Goal: Transaction & Acquisition: Purchase product/service

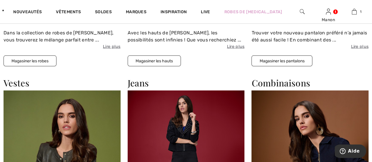
scroll to position [589, 0]
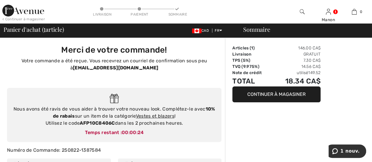
click at [263, 97] on button "Continuer à magasiner" at bounding box center [276, 95] width 88 height 16
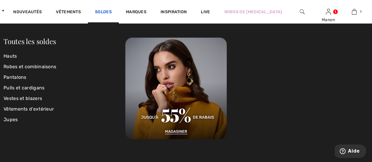
click at [109, 13] on link "Soldes" at bounding box center [103, 12] width 17 height 6
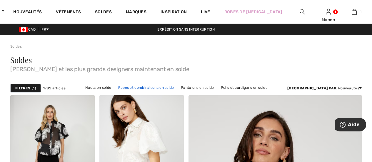
click at [125, 89] on link "Robes et combinaisons en solde" at bounding box center [146, 88] width 62 height 8
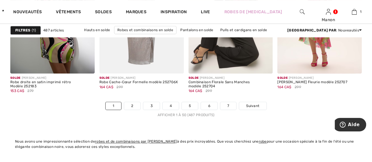
scroll to position [2413, 0]
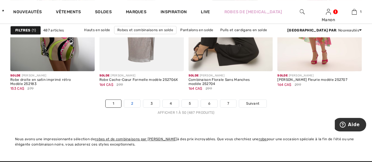
click at [133, 102] on link "2" at bounding box center [132, 104] width 16 height 8
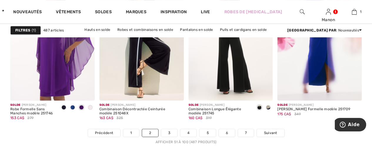
scroll to position [2413, 0]
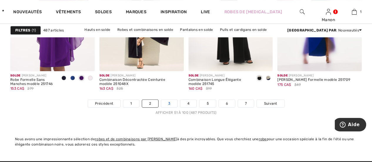
click at [168, 102] on link "3" at bounding box center [169, 104] width 16 height 8
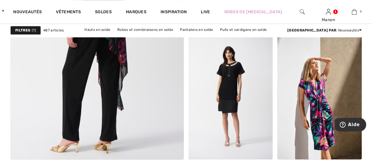
scroll to position [1471, 0]
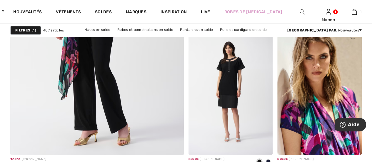
click at [322, 116] on img at bounding box center [320, 91] width 84 height 127
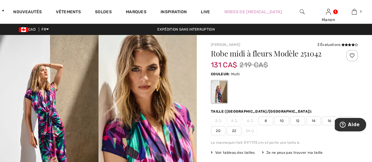
click at [267, 121] on span "8" at bounding box center [266, 121] width 15 height 9
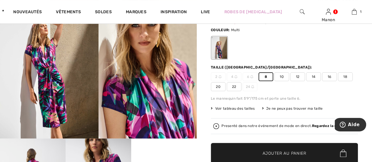
scroll to position [59, 0]
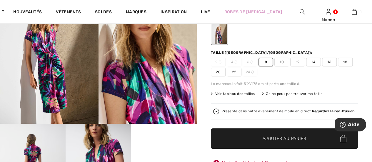
click at [275, 139] on span "Ajouter au panier" at bounding box center [285, 139] width 44 height 6
click at [301, 139] on span "Ajouter au panier" at bounding box center [285, 139] width 44 height 6
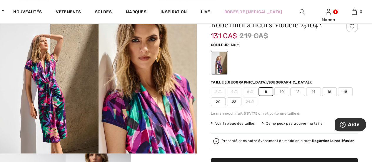
scroll to position [0, 0]
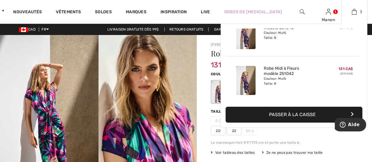
click at [356, 14] on img at bounding box center [354, 11] width 5 height 7
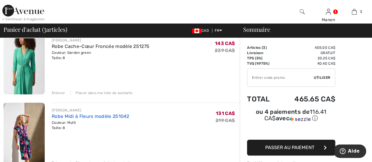
scroll to position [59, 0]
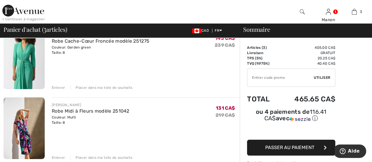
click at [59, 87] on div "Enlever" at bounding box center [58, 87] width 13 height 5
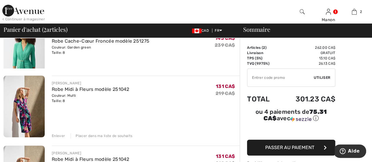
scroll to position [52, 0]
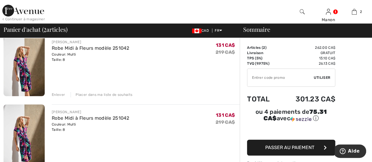
click at [59, 94] on div "Enlever" at bounding box center [58, 94] width 13 height 5
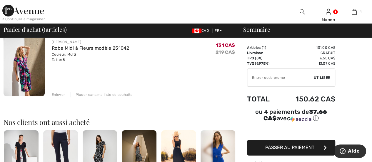
click at [256, 77] on input "TEXT" at bounding box center [281, 78] width 67 height 18
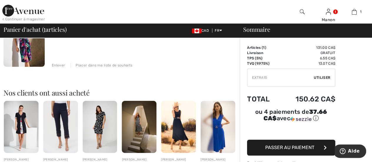
click at [328, 78] on span "Utiliser" at bounding box center [322, 77] width 16 height 5
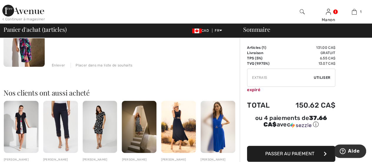
scroll to position [52, 0]
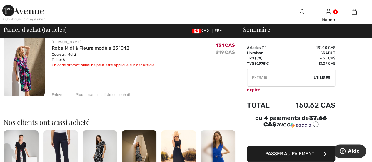
click at [274, 77] on input "TEXT" at bounding box center [281, 78] width 67 height 18
drag, startPoint x: 274, startPoint y: 77, endPoint x: 243, endPoint y: 80, distance: 31.9
click at [243, 80] on div "Sommaire Description Articles ( 1 ) 131.00 CA$ Code promo 0.00 CA$ Livraison Gr…" at bounding box center [306, 163] width 132 height 354
click at [321, 77] on span "Utiliser" at bounding box center [322, 77] width 16 height 5
click at [268, 77] on input "TEXT" at bounding box center [281, 78] width 67 height 18
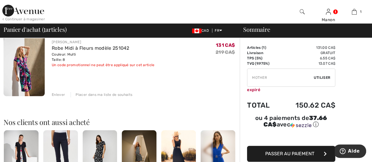
drag, startPoint x: 269, startPoint y: 78, endPoint x: 237, endPoint y: 78, distance: 32.4
click at [237, 78] on div "Vous n'êtes qu'à 0.00 CA$ de la LIVRAISON GRATUITE! Continuer à magasiner > Fél…" at bounding box center [188, 163] width 369 height 354
click at [319, 79] on span "Utiliser" at bounding box center [322, 77] width 16 height 5
drag, startPoint x: 275, startPoint y: 75, endPoint x: 234, endPoint y: 77, distance: 40.9
click at [234, 77] on div "Vous n'êtes qu'à 0.00 CA$ de la LIVRAISON GRATUITE! Continuer à magasiner > Fél…" at bounding box center [188, 163] width 369 height 354
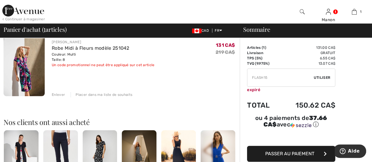
type input "FLASH15"
click at [321, 76] on span "Utiliser" at bounding box center [322, 77] width 16 height 5
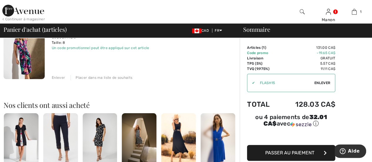
scroll to position [81, 0]
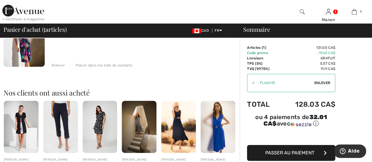
click at [293, 150] on span "Passer au paiement" at bounding box center [289, 153] width 49 height 6
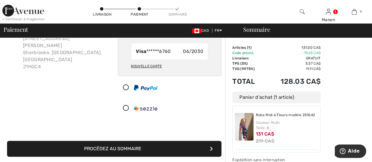
scroll to position [59, 0]
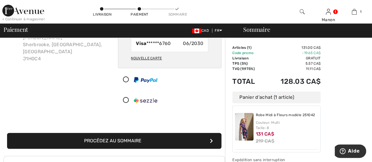
click at [211, 139] on icon "submit" at bounding box center [211, 141] width 3 height 5
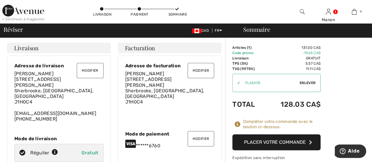
click at [280, 142] on button "Placer votre commande" at bounding box center [276, 142] width 88 height 16
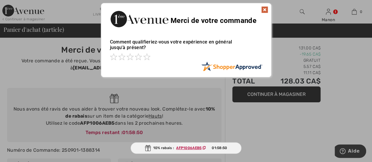
click at [264, 10] on img at bounding box center [264, 9] width 7 height 7
